Goal: Find specific page/section: Find specific page/section

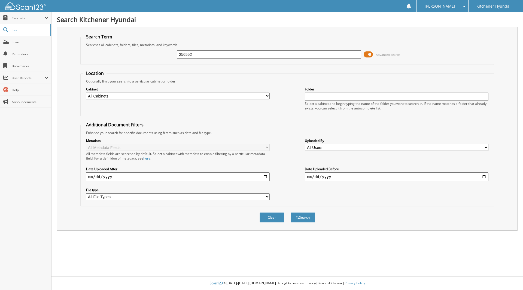
type input "256552"
click at [319, 98] on input "text" at bounding box center [397, 97] width 184 height 8
type input "256552"
click at [308, 215] on button "Search" at bounding box center [303, 218] width 25 height 10
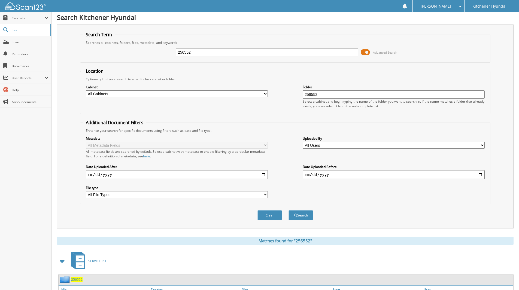
scroll to position [57, 0]
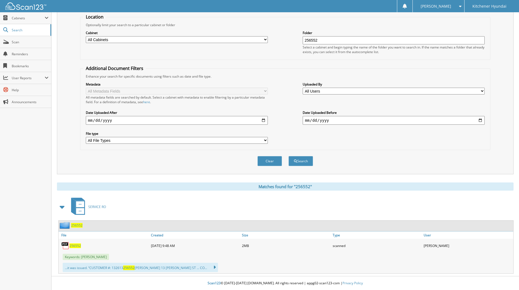
click at [76, 246] on span "256552" at bounding box center [74, 246] width 11 height 5
click at [29, 20] on span "Cabinets" at bounding box center [28, 18] width 33 height 5
click at [28, 30] on span "My Company" at bounding box center [28, 30] width 40 height 5
